Goal: Entertainment & Leisure: Consume media (video, audio)

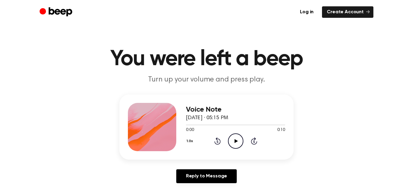
click at [232, 139] on icon "Play Audio" at bounding box center [235, 141] width 15 height 15
click at [237, 138] on icon "Pause Audio" at bounding box center [235, 141] width 15 height 15
click at [237, 138] on icon "Play Audio" at bounding box center [235, 141] width 15 height 15
click at [237, 138] on icon "Pause Audio" at bounding box center [235, 141] width 15 height 15
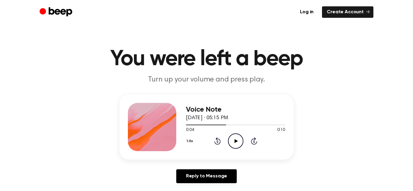
click at [237, 138] on icon "Play Audio" at bounding box center [235, 141] width 15 height 15
click at [237, 138] on icon "Pause Audio" at bounding box center [235, 141] width 15 height 15
click at [237, 138] on icon "Play Audio" at bounding box center [235, 141] width 15 height 15
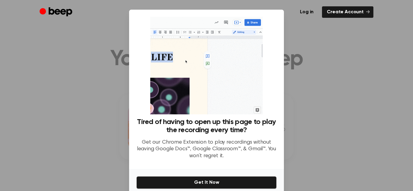
click at [347, 95] on div at bounding box center [206, 95] width 413 height 191
click at [360, 12] on link "Create Account" at bounding box center [347, 11] width 51 height 11
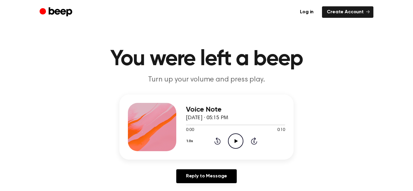
click at [238, 136] on icon "Play Audio" at bounding box center [235, 141] width 15 height 15
click at [234, 143] on icon "Play Audio" at bounding box center [235, 141] width 15 height 15
click at [233, 139] on icon "Play Audio" at bounding box center [235, 141] width 15 height 15
click at [234, 138] on icon "Play Audio" at bounding box center [235, 141] width 15 height 15
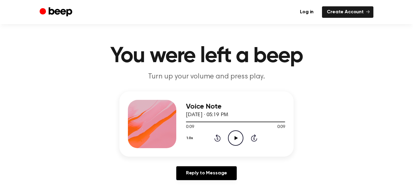
scroll to position [3, 0]
click at [234, 138] on icon "Play Audio" at bounding box center [235, 137] width 15 height 15
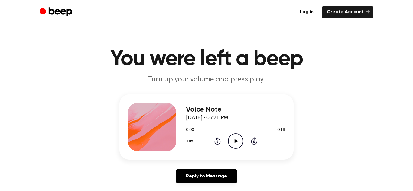
click at [240, 144] on icon "Play Audio" at bounding box center [235, 141] width 15 height 15
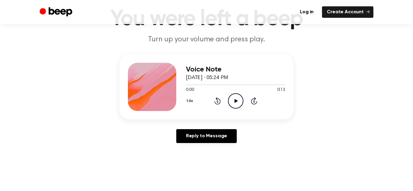
click at [242, 99] on icon "Play Audio" at bounding box center [235, 100] width 15 height 15
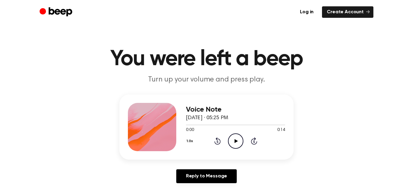
click at [229, 139] on icon "Play Audio" at bounding box center [235, 141] width 15 height 15
click at [237, 141] on icon at bounding box center [235, 141] width 3 height 4
click at [241, 140] on icon "Play Audio" at bounding box center [235, 141] width 15 height 15
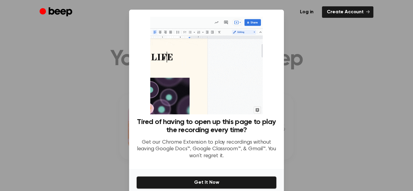
drag, startPoint x: 360, startPoint y: 129, endPoint x: 362, endPoint y: 79, distance: 50.9
click at [362, 79] on div at bounding box center [206, 95] width 413 height 191
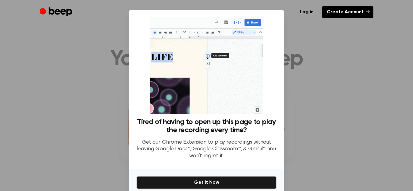
click at [360, 13] on link "Create Account" at bounding box center [347, 11] width 51 height 11
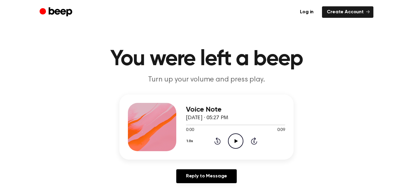
click at [239, 142] on icon "Play Audio" at bounding box center [235, 141] width 15 height 15
click at [238, 137] on icon "Play Audio" at bounding box center [235, 141] width 15 height 15
click at [236, 145] on icon "Play Audio" at bounding box center [235, 141] width 15 height 15
click at [237, 144] on icon "Play Audio" at bounding box center [235, 141] width 15 height 15
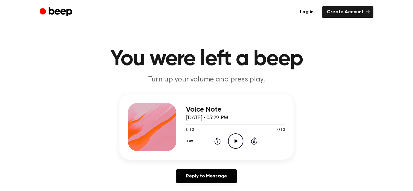
click at [237, 144] on icon "Play Audio" at bounding box center [235, 141] width 15 height 15
click at [234, 139] on icon at bounding box center [235, 141] width 3 height 4
click at [221, 125] on div at bounding box center [235, 125] width 99 height 1
drag, startPoint x: 222, startPoint y: 125, endPoint x: 230, endPoint y: 125, distance: 7.6
click at [230, 125] on div at bounding box center [235, 125] width 99 height 5
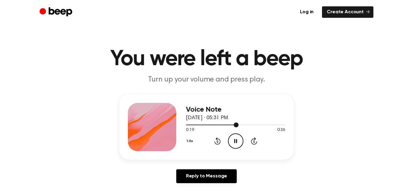
click at [245, 126] on div at bounding box center [235, 125] width 99 height 5
click at [235, 145] on icon "Play Audio" at bounding box center [235, 141] width 15 height 15
click at [241, 136] on circle at bounding box center [235, 141] width 15 height 15
